Goal: Transaction & Acquisition: Purchase product/service

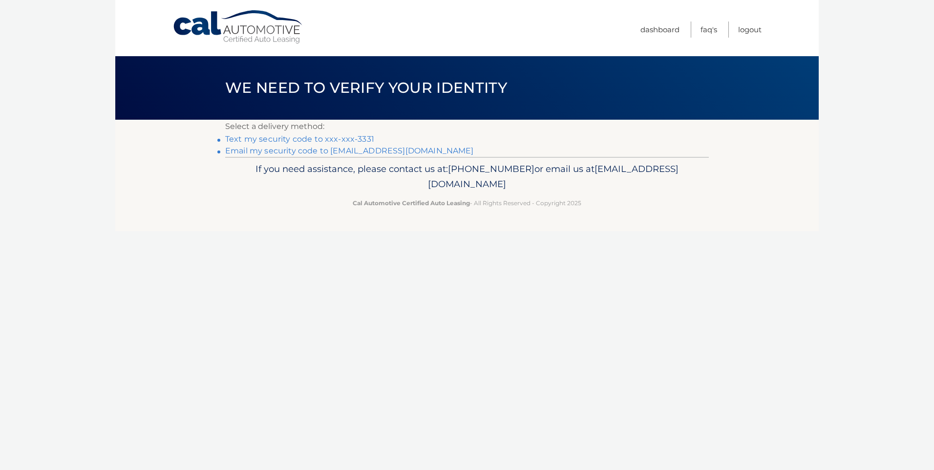
click at [339, 135] on link "Text my security code to xxx-xxx-3331" at bounding box center [299, 138] width 149 height 9
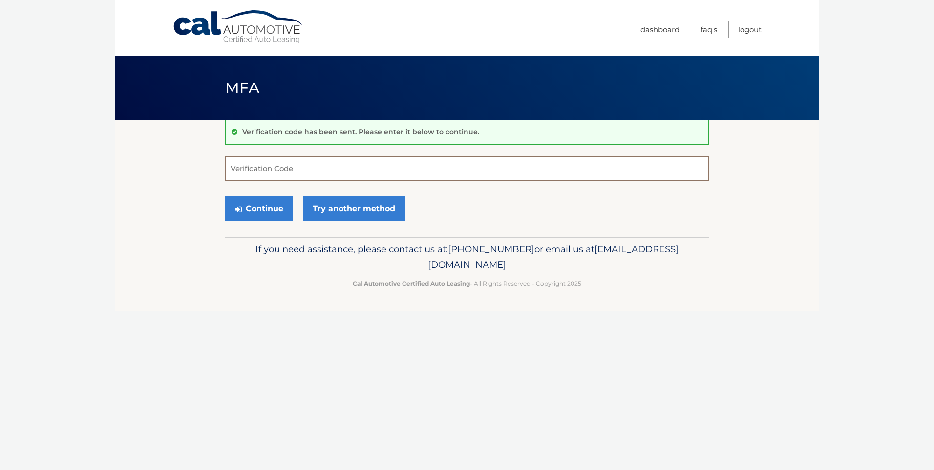
click at [351, 169] on input "Verification Code" at bounding box center [467, 168] width 484 height 24
type input "852185"
click at [256, 205] on button "Continue" at bounding box center [259, 208] width 68 height 24
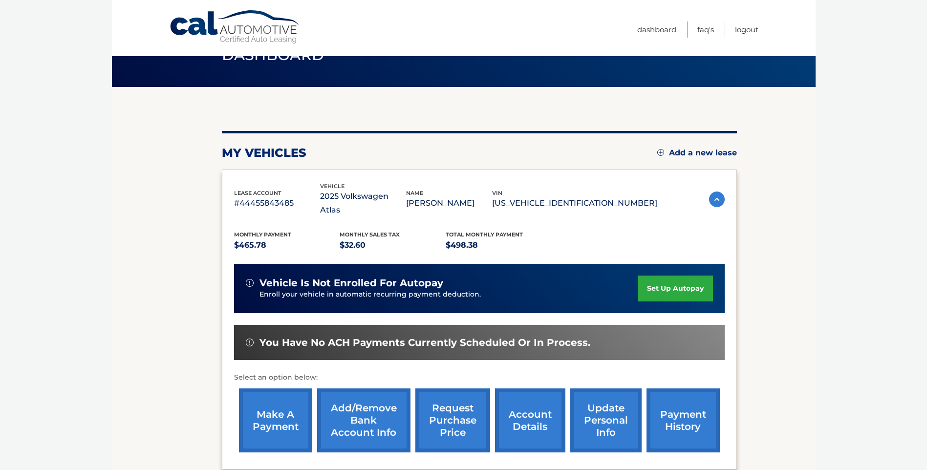
scroll to position [49, 0]
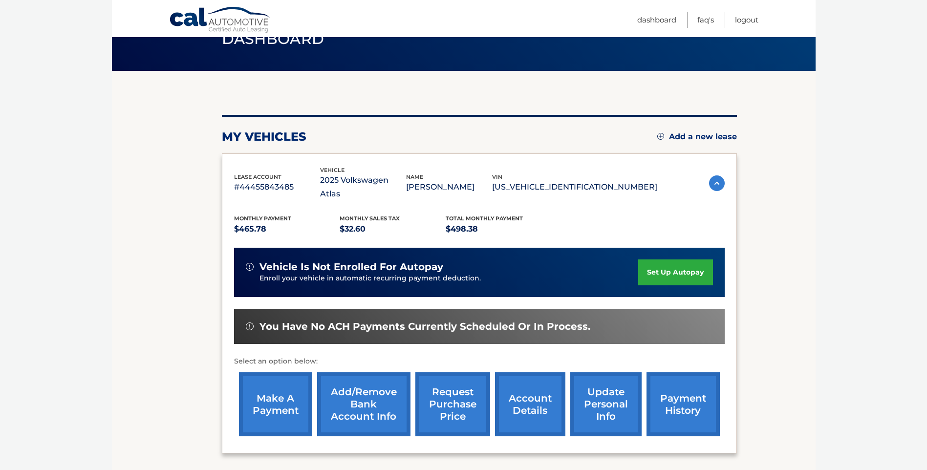
click at [524, 396] on link "account details" at bounding box center [530, 404] width 70 height 64
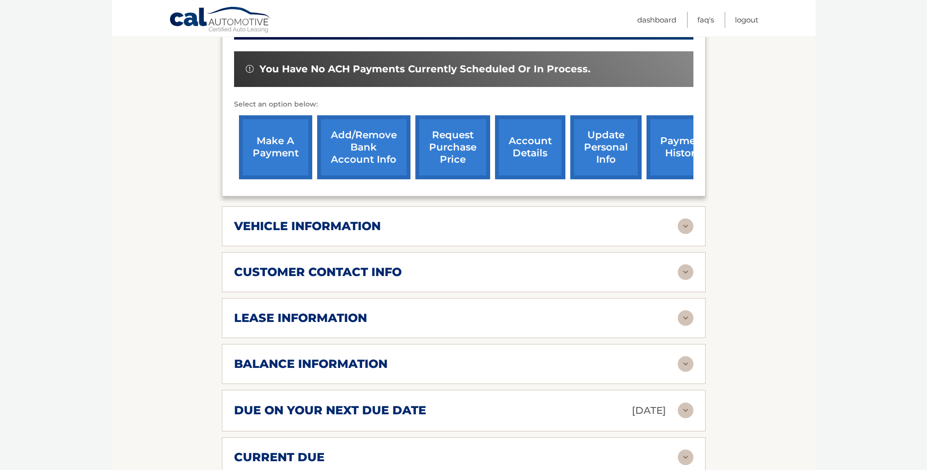
scroll to position [342, 0]
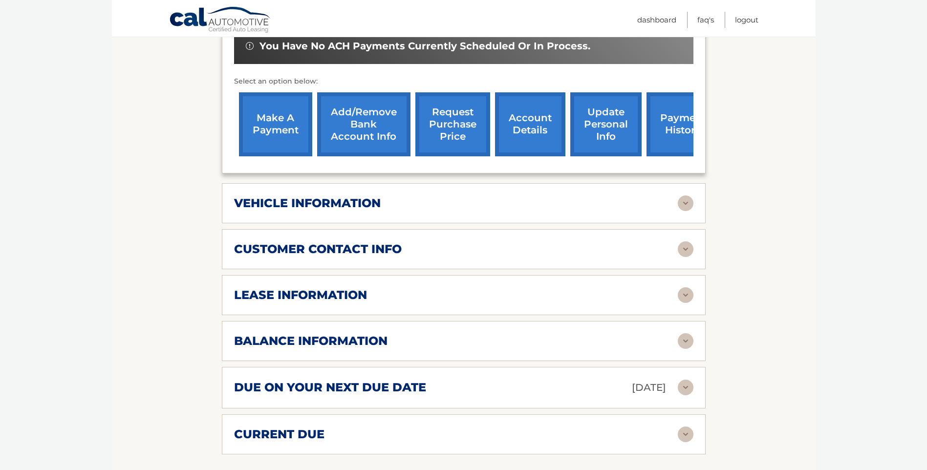
click at [686, 333] on img at bounding box center [686, 341] width 16 height 16
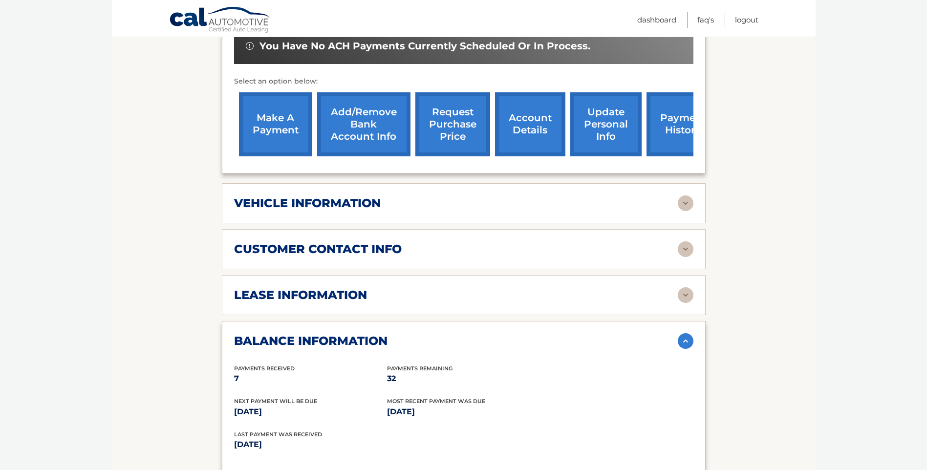
click at [686, 333] on img at bounding box center [686, 341] width 16 height 16
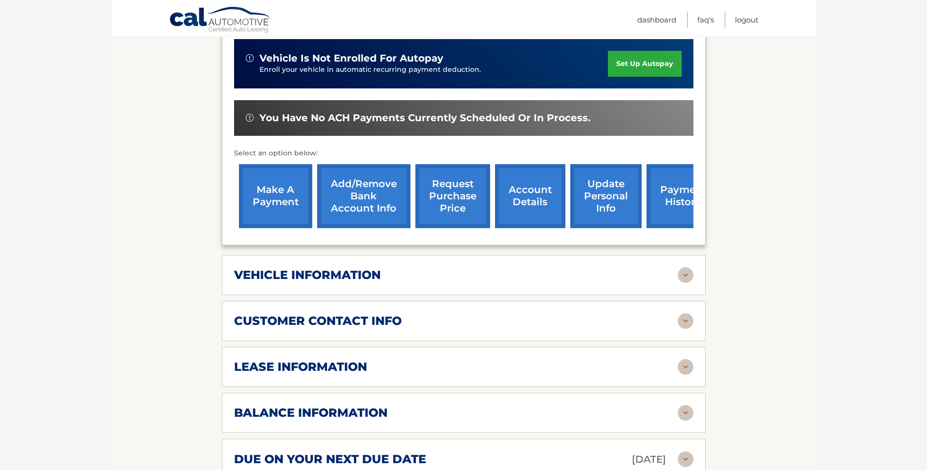
scroll to position [244, 0]
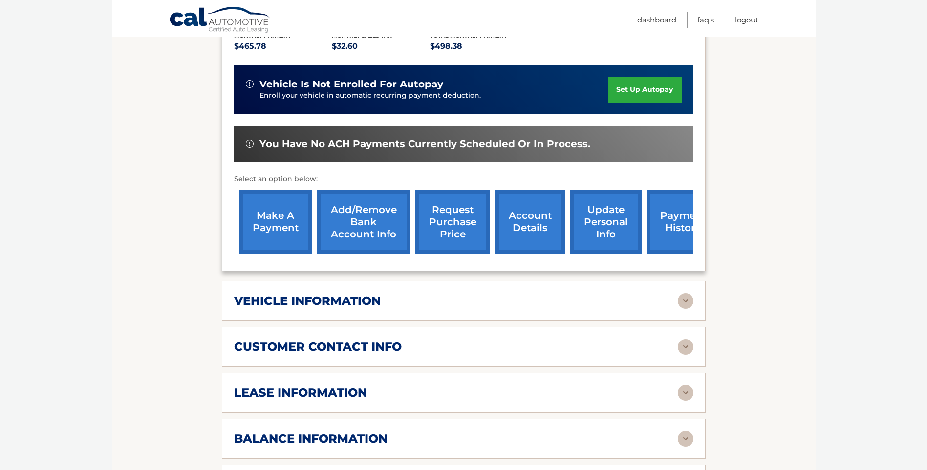
click at [266, 208] on link "make a payment" at bounding box center [275, 222] width 73 height 64
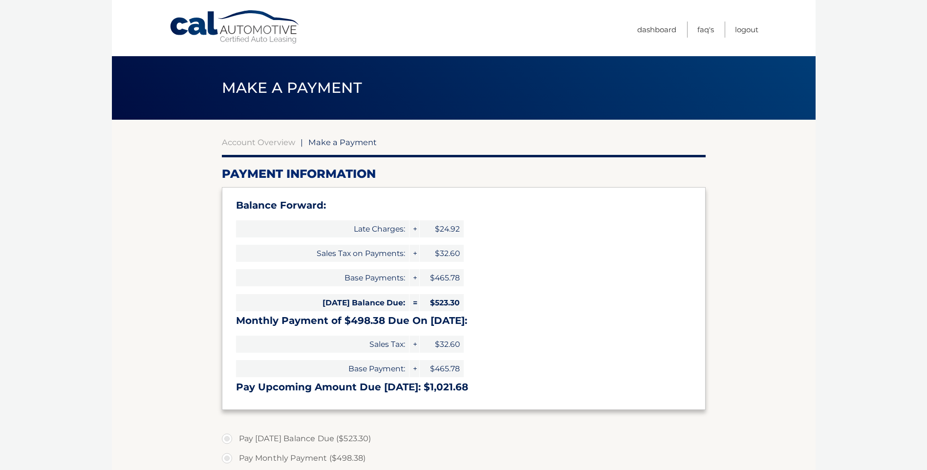
select select "MmI3NzkxZWYtYTA3Zi00Yzg5LThlNjUtNjgwYjZjMTExNjA2"
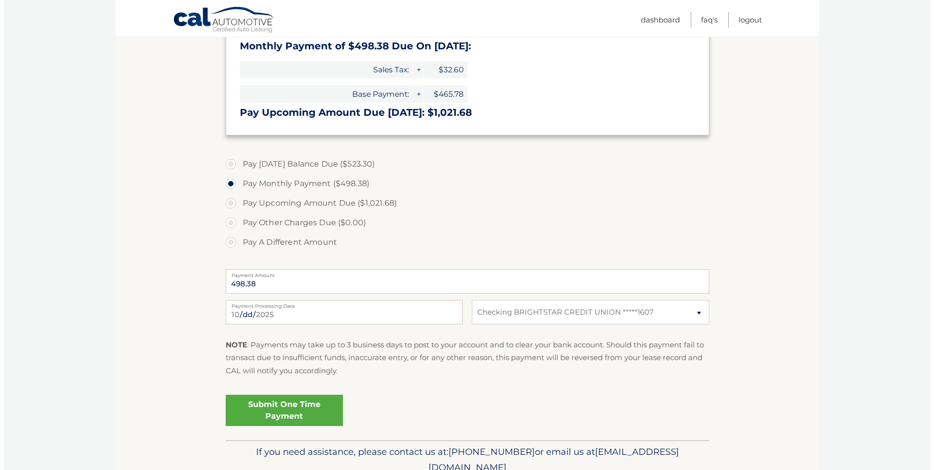
scroll to position [293, 0]
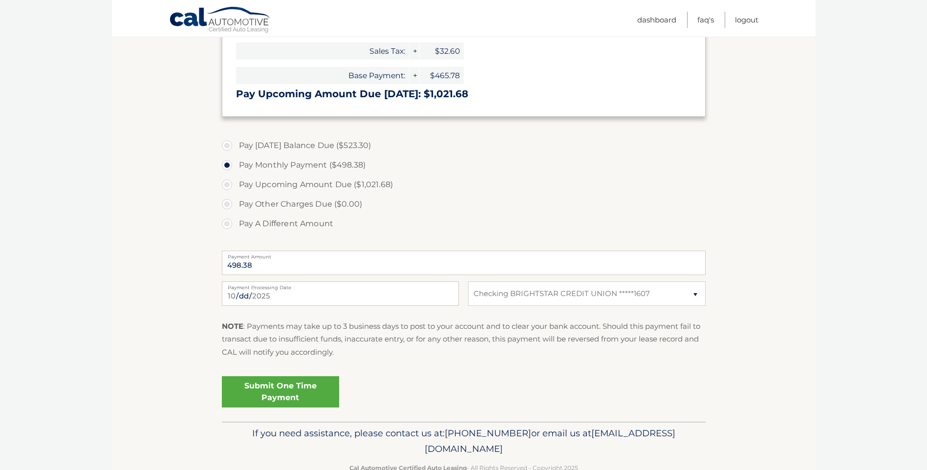
click at [289, 392] on link "Submit One Time Payment" at bounding box center [280, 391] width 117 height 31
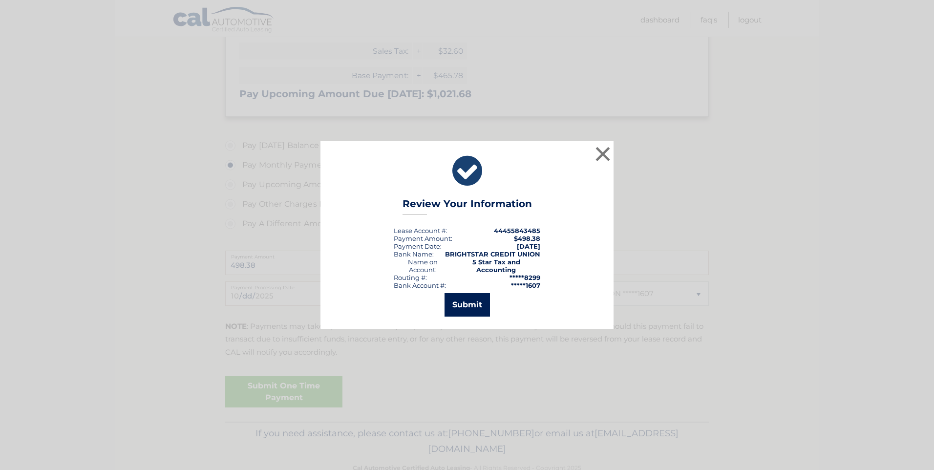
click at [471, 302] on button "Submit" at bounding box center [467, 304] width 45 height 23
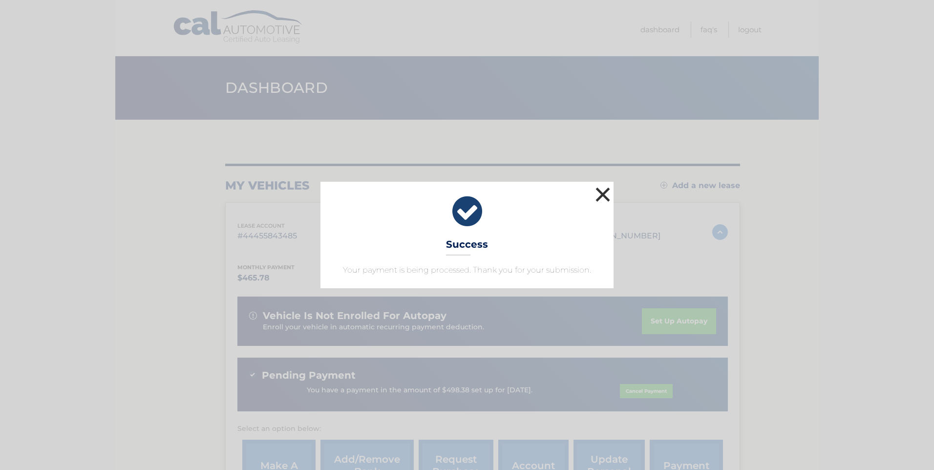
click at [603, 194] on button "×" at bounding box center [603, 195] width 20 height 20
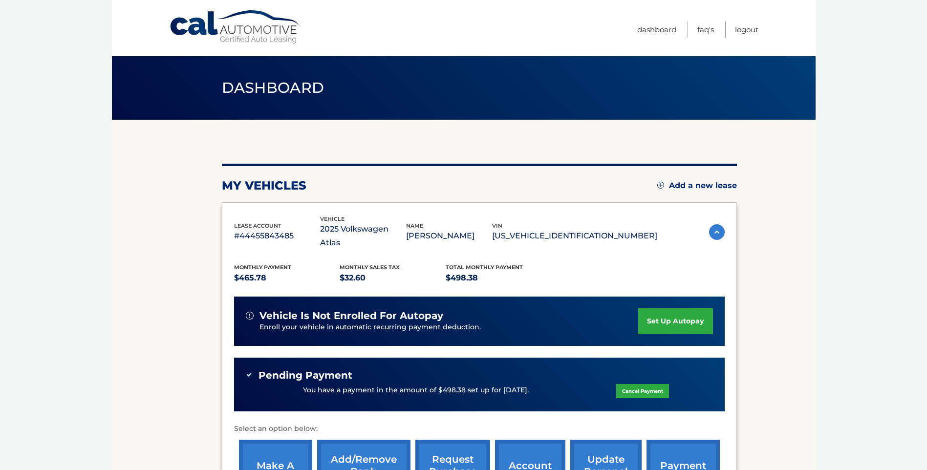
click at [603, 194] on div "my vehicles Add a new lease lease account #44455843485 vehicle 2025 Volkswagen …" at bounding box center [479, 342] width 515 height 357
click at [741, 32] on link "Logout" at bounding box center [746, 30] width 23 height 16
